Goal: Obtain resource: Download file/media

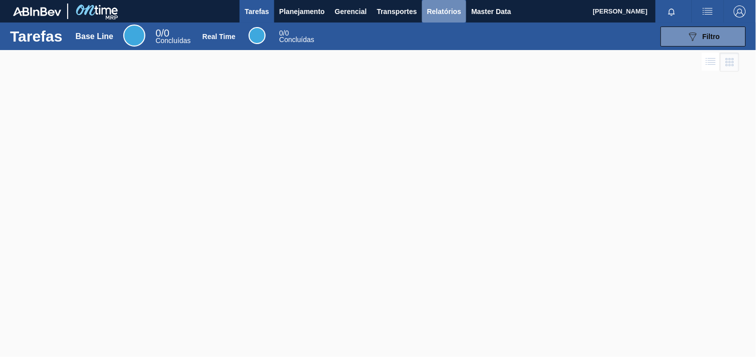
click at [439, 11] on span "Relatórios" at bounding box center [444, 12] width 34 height 12
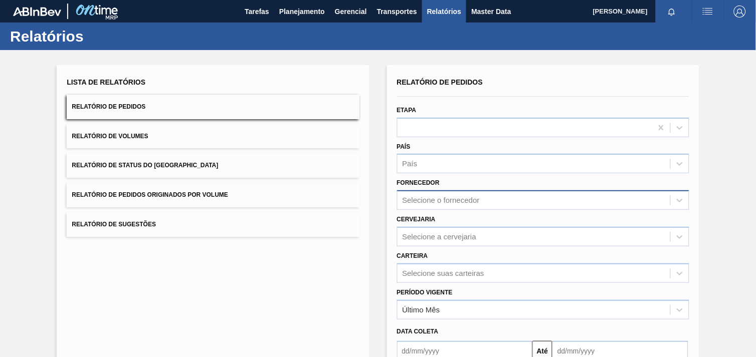
click at [459, 191] on div "Fornecedor Selecione o fornecedor" at bounding box center [543, 193] width 292 height 34
drag, startPoint x: 459, startPoint y: 191, endPoint x: 458, endPoint y: 203, distance: 12.1
click at [458, 203] on div "Selecione o fornecedor" at bounding box center [440, 200] width 77 height 9
paste input "320622"
type input "320622"
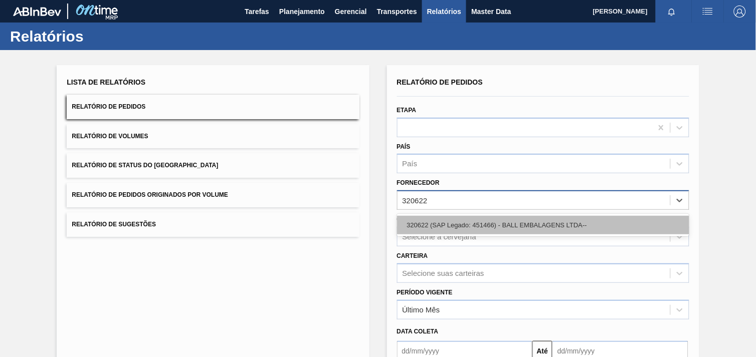
click at [466, 224] on div "320622 (SAP Legado: 451466) - BALL EMBALAGENS LTDA--" at bounding box center [543, 225] width 292 height 19
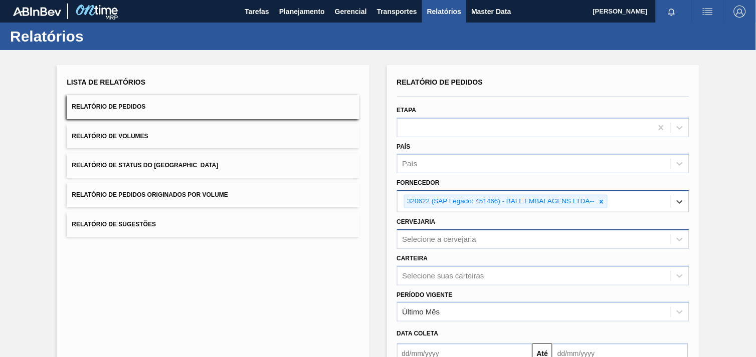
click at [459, 233] on div "Selecione a cervejaria" at bounding box center [543, 239] width 292 height 20
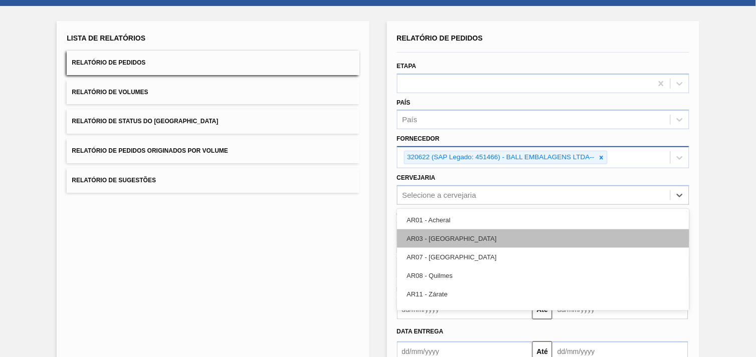
scroll to position [48, 0]
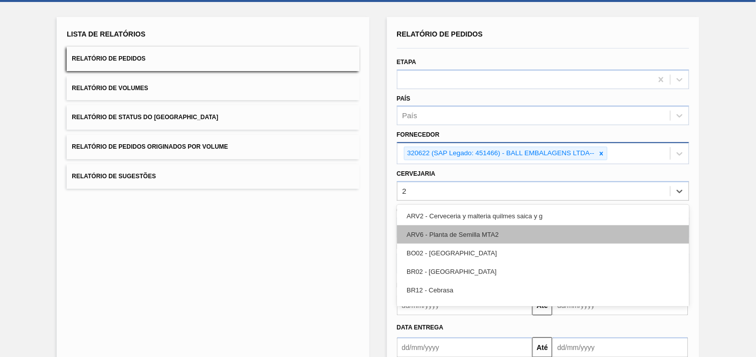
type input "28"
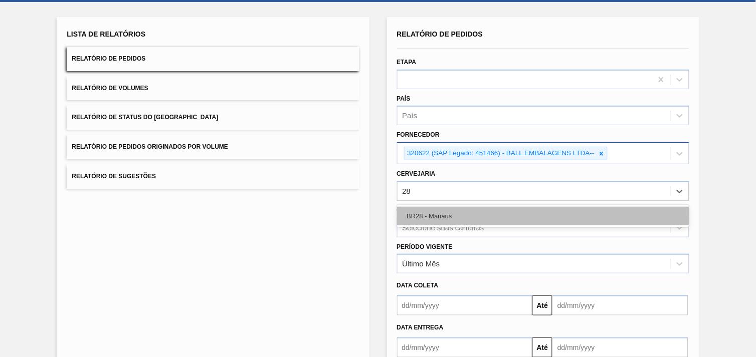
click at [462, 215] on div "BR28 - Manaus" at bounding box center [543, 216] width 292 height 19
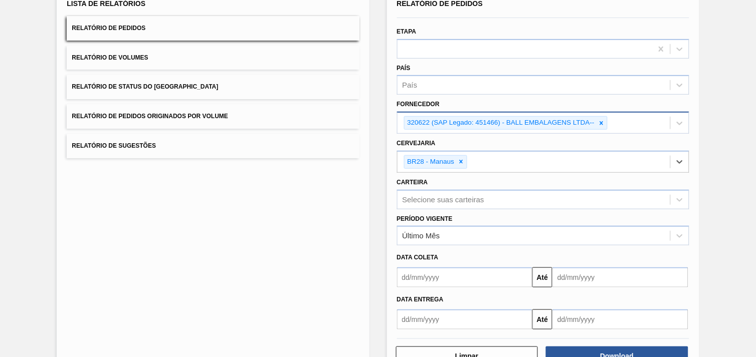
scroll to position [109, 0]
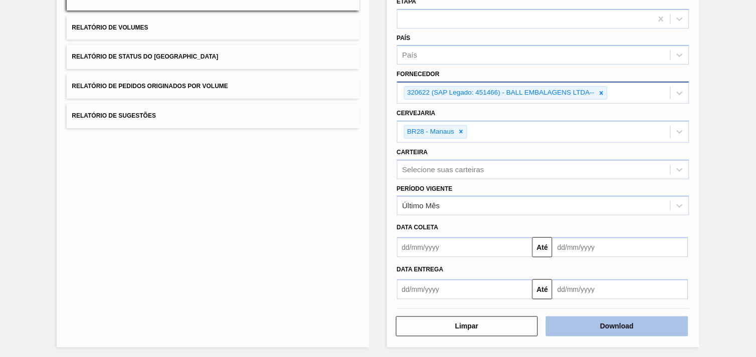
click at [655, 322] on button "Download" at bounding box center [617, 327] width 142 height 20
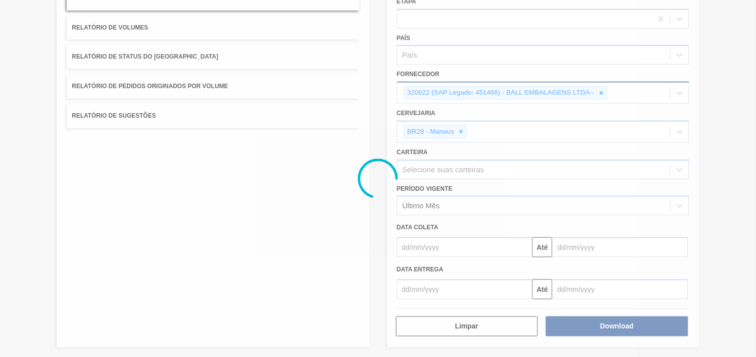
drag, startPoint x: 653, startPoint y: 317, endPoint x: 757, endPoint y: 241, distance: 128.7
drag, startPoint x: 757, startPoint y: 241, endPoint x: 724, endPoint y: 259, distance: 37.2
click at [724, 259] on div at bounding box center [378, 178] width 756 height 357
